Goal: Feedback & Contribution: Leave review/rating

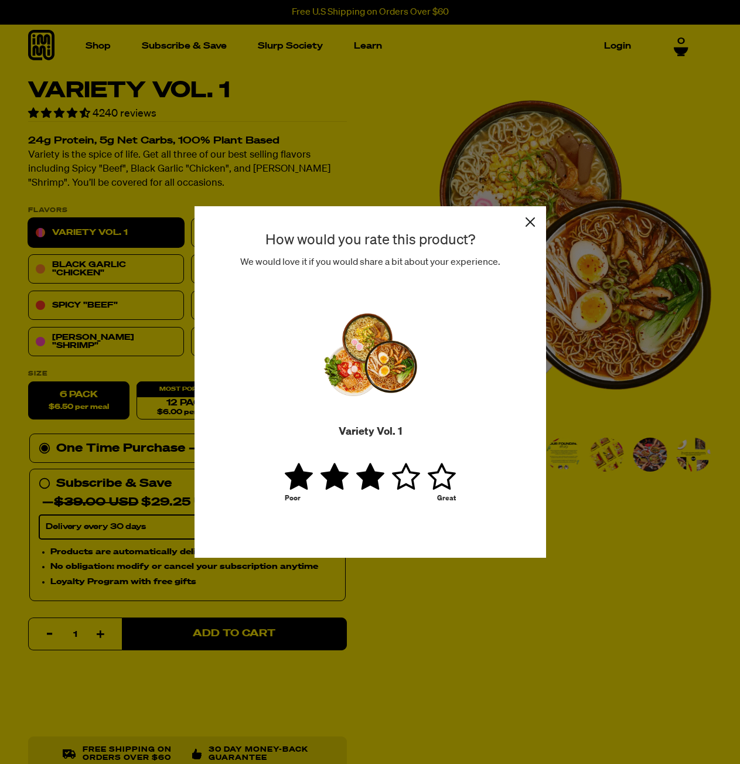
click at [371, 468] on link "1 star" at bounding box center [371, 476] width 30 height 28
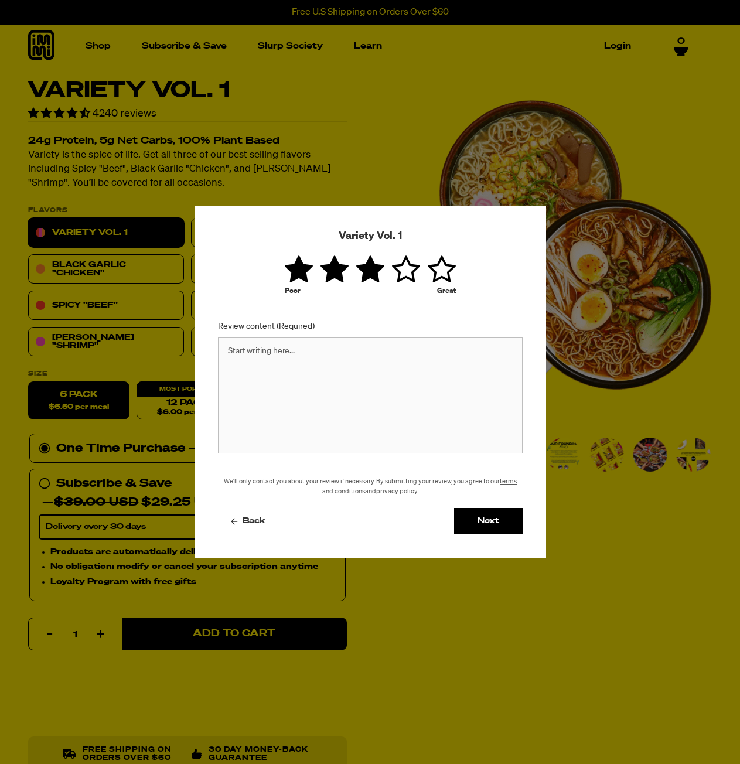
click at [333, 365] on textarea "Review content (Required)" at bounding box center [370, 395] width 305 height 116
click at [329, 275] on link "1 star" at bounding box center [335, 269] width 30 height 28
click at [289, 351] on textarea "Review content (Required)" at bounding box center [370, 395] width 305 height 116
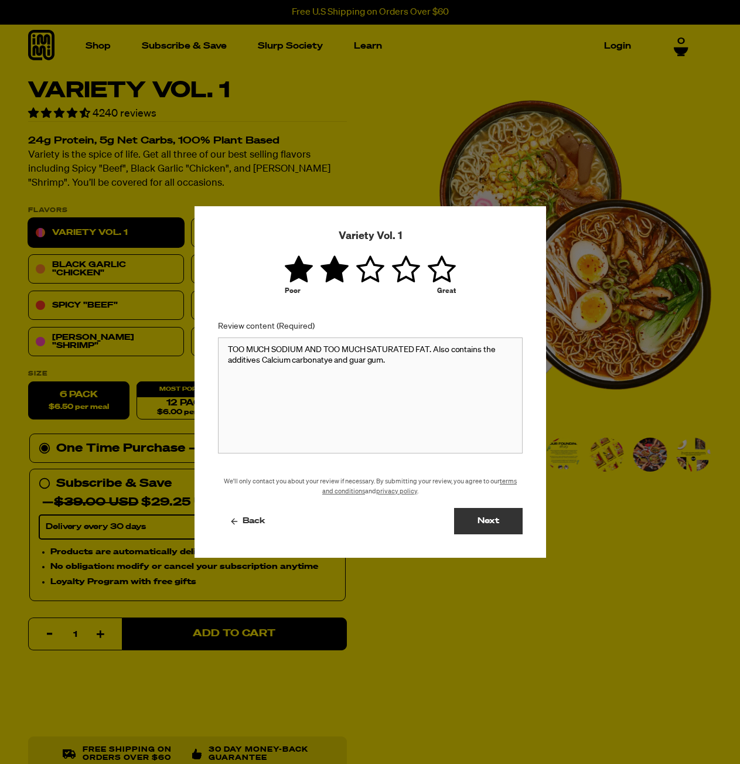
type textarea "TOO MUCH SODIUM AND TOO MUCH SATURATED FAT. Also contains the additives Calcium…"
click at [501, 521] on button "Next" at bounding box center [488, 521] width 69 height 26
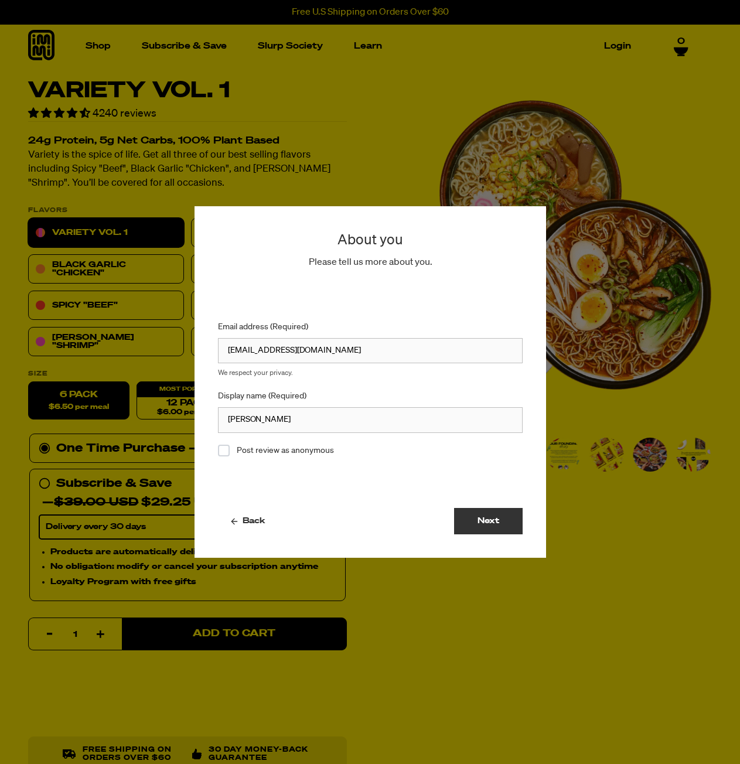
click at [495, 525] on button "Next" at bounding box center [488, 521] width 69 height 26
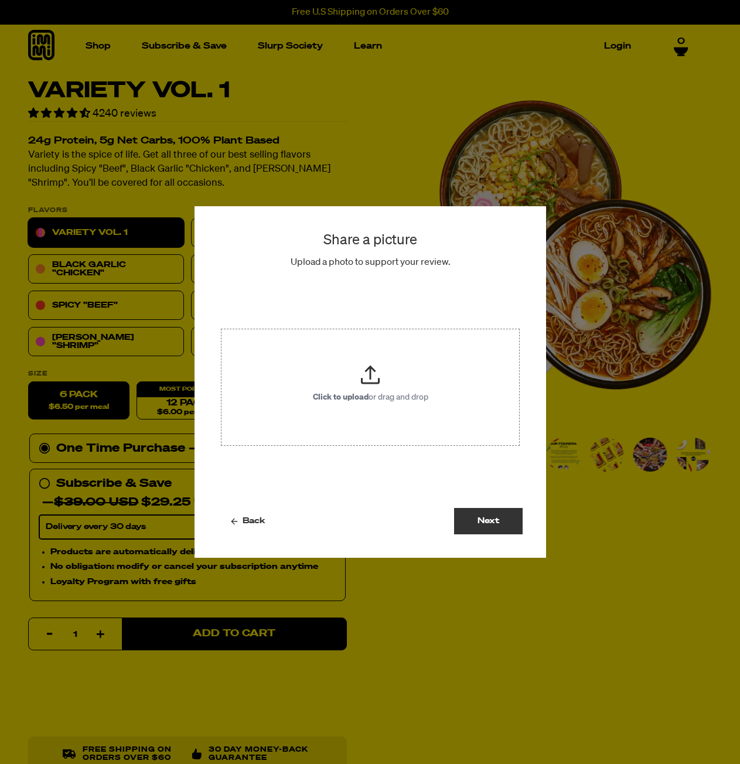
click at [491, 523] on button "Next" at bounding box center [488, 521] width 69 height 26
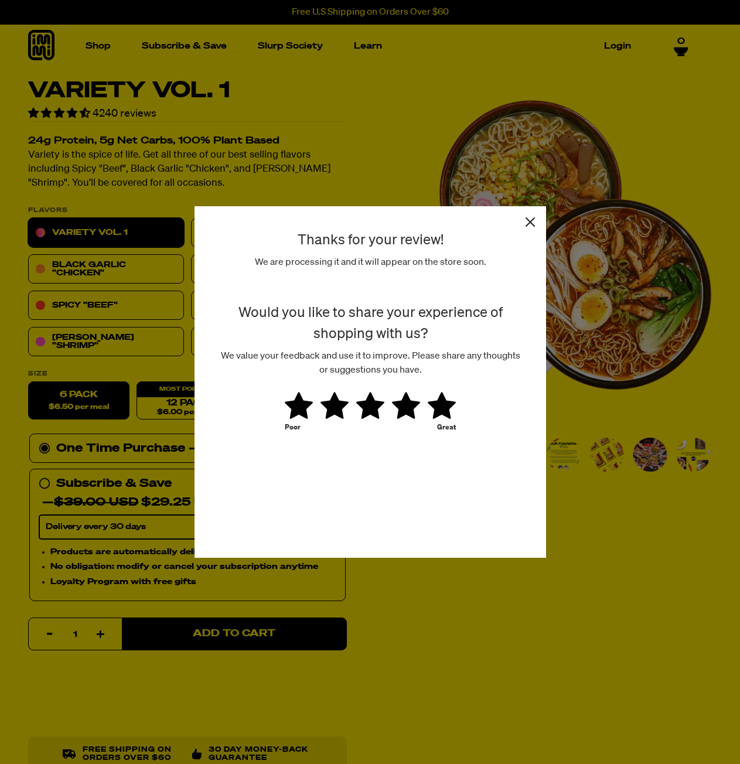
click at [439, 407] on link "1 star" at bounding box center [442, 405] width 28 height 28
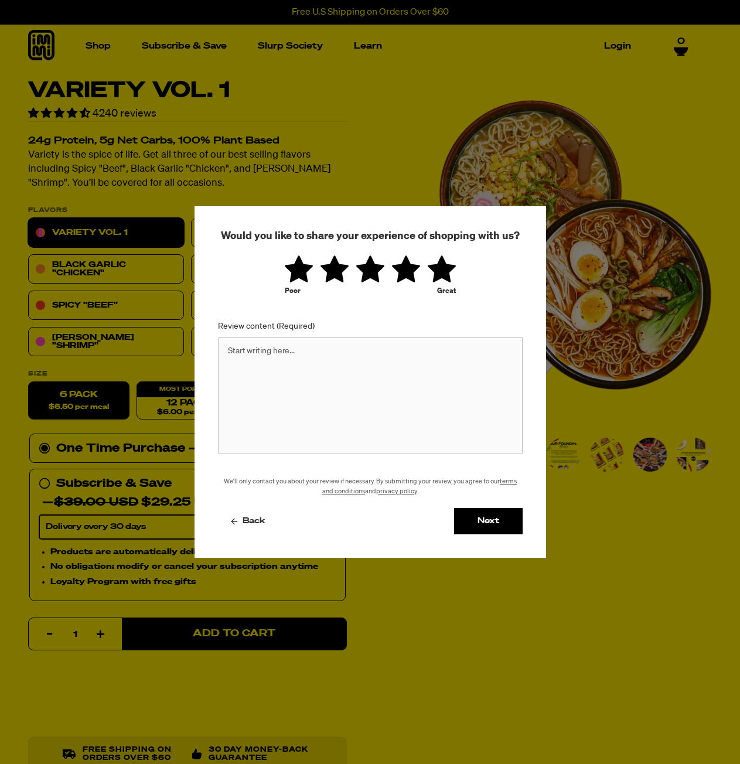
click at [339, 378] on textarea "Review content (Required)" at bounding box center [370, 395] width 305 height 116
type textarea "easy"
click at [494, 522] on button "Next" at bounding box center [488, 521] width 69 height 26
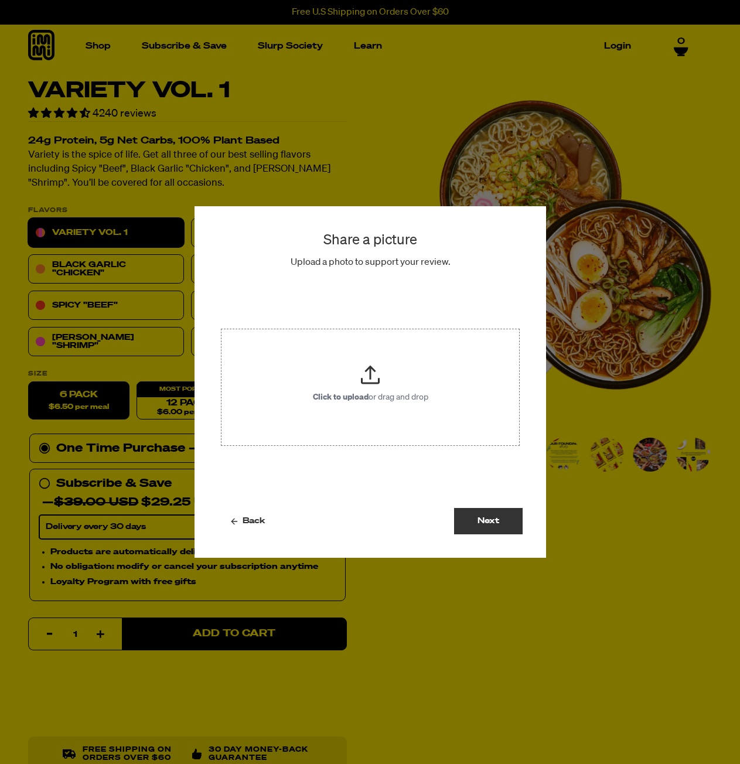
click at [474, 523] on button "Next" at bounding box center [488, 521] width 69 height 26
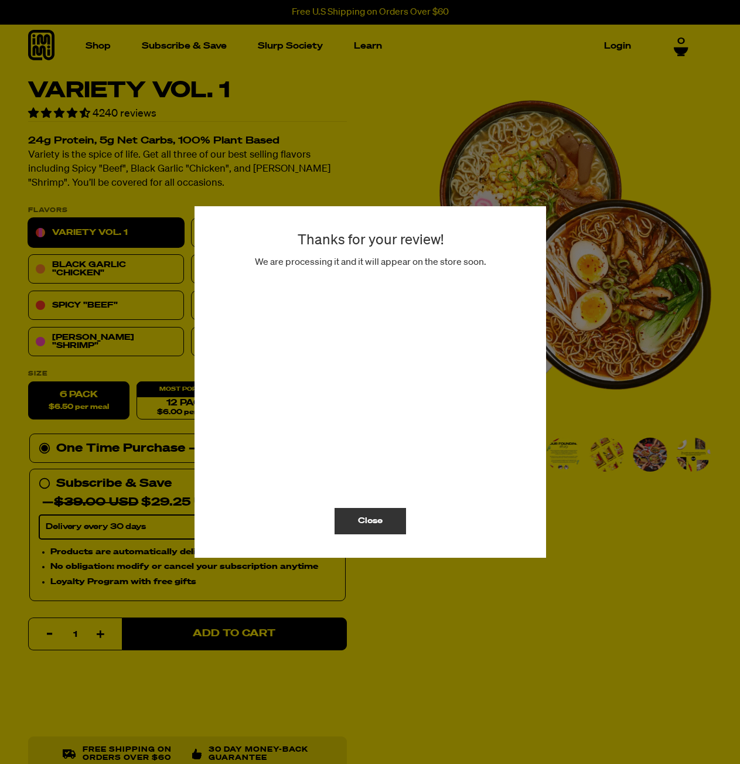
click at [380, 522] on button "Close" at bounding box center [369, 521] width 71 height 26
